Goal: Find specific page/section: Find specific page/section

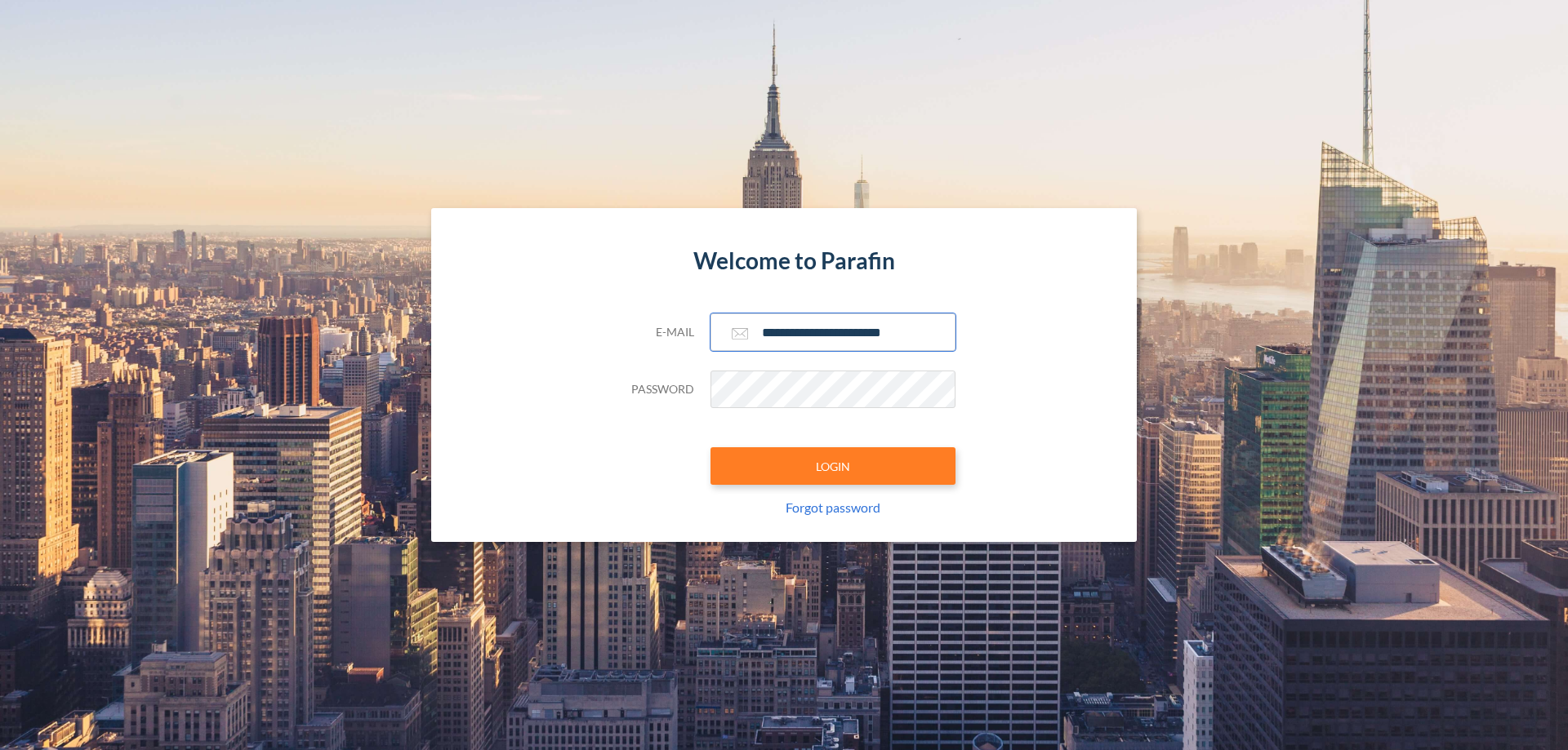
type input "**********"
click at [833, 466] on button "LOGIN" at bounding box center [833, 465] width 245 height 37
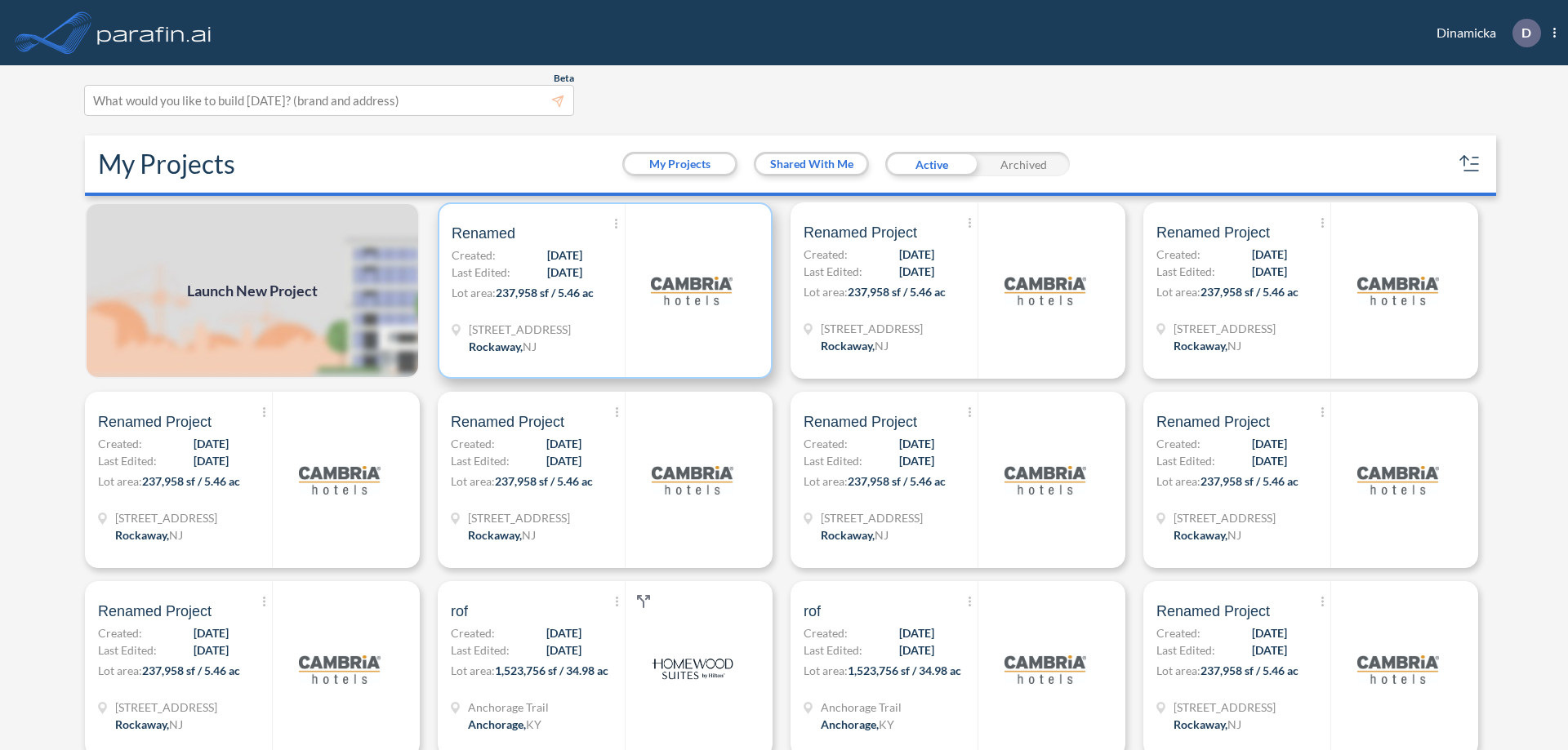
scroll to position [4, 0]
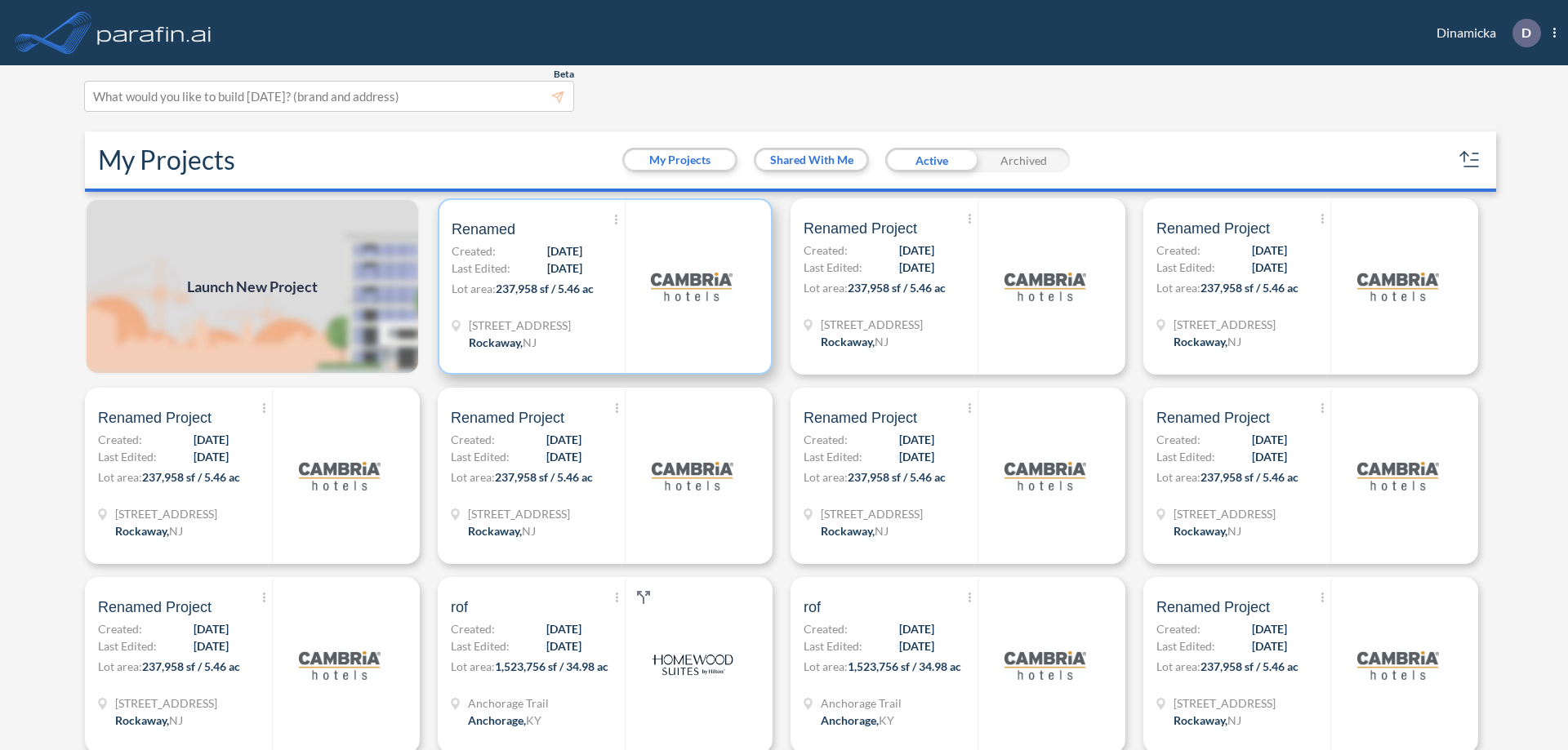
click at [602, 287] on p "Lot area: 237,958 sf / 5.46 ac" at bounding box center [538, 292] width 173 height 23
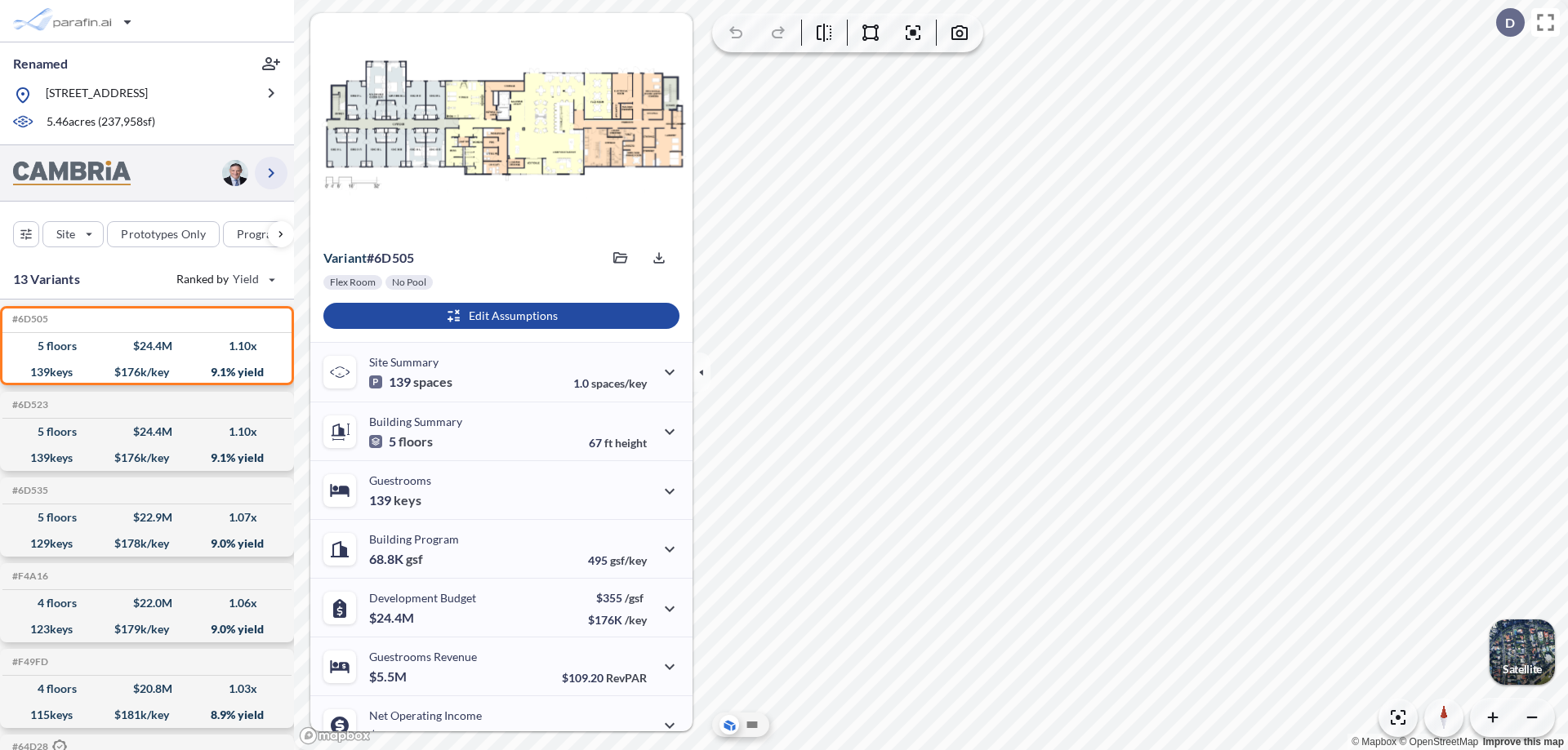
click at [271, 172] on icon "button" at bounding box center [271, 174] width 20 height 20
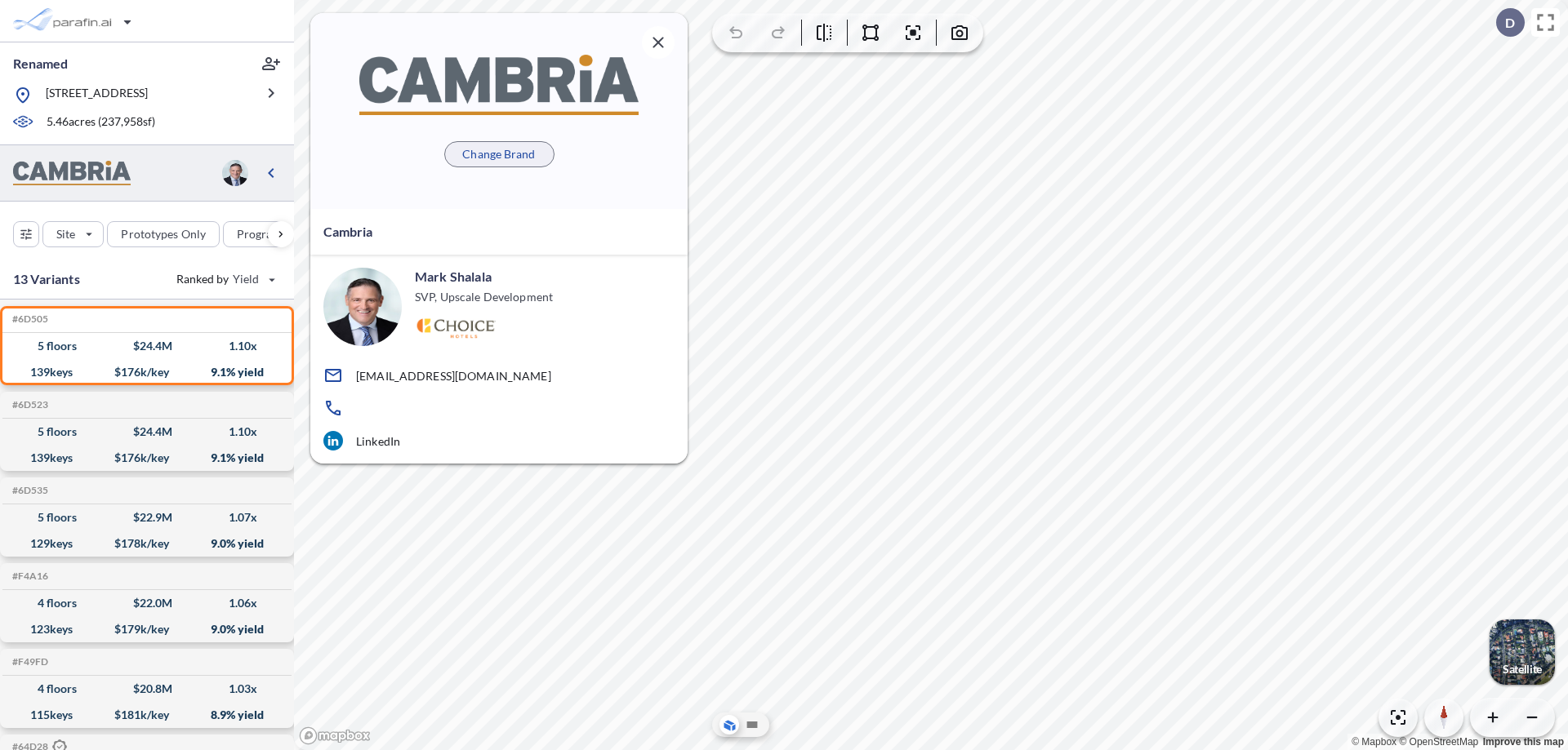
click at [499, 154] on p "Change Brand" at bounding box center [498, 154] width 72 height 17
